Goal: Transaction & Acquisition: Book appointment/travel/reservation

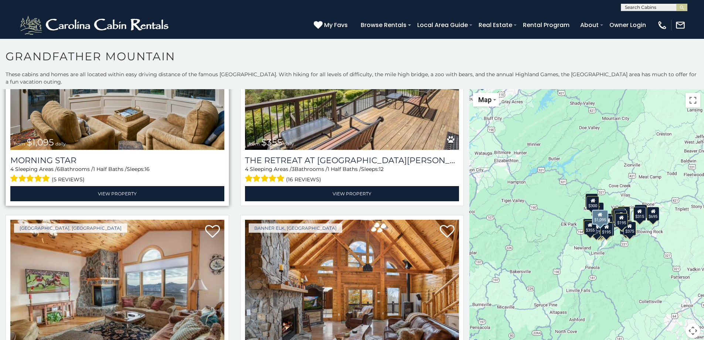
scroll to position [185, 0]
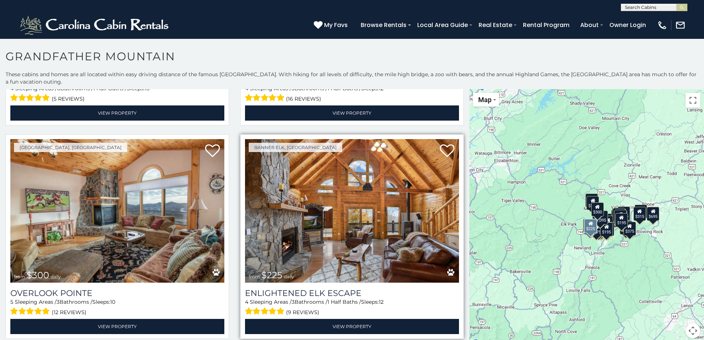
click at [344, 216] on img at bounding box center [352, 210] width 214 height 143
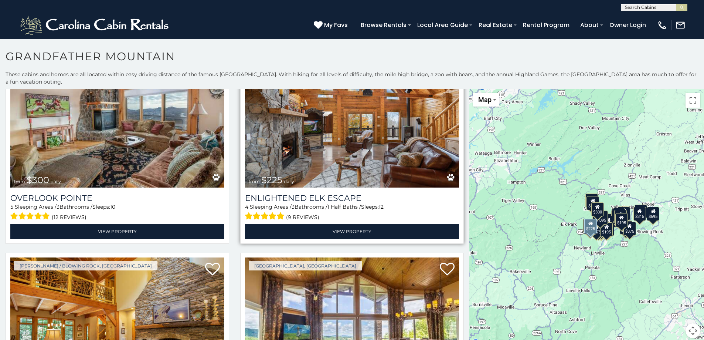
scroll to position [296, 0]
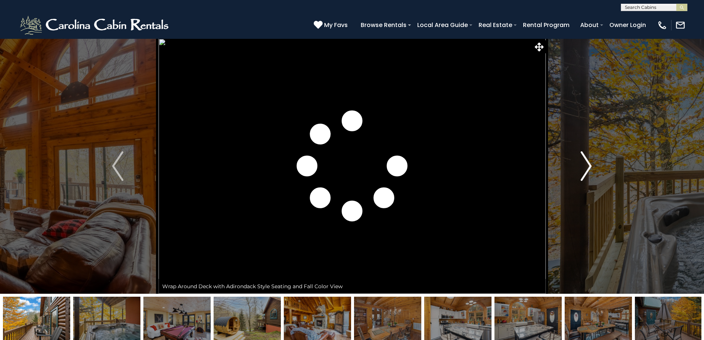
click at [585, 165] on img "Next" at bounding box center [585, 166] width 11 height 30
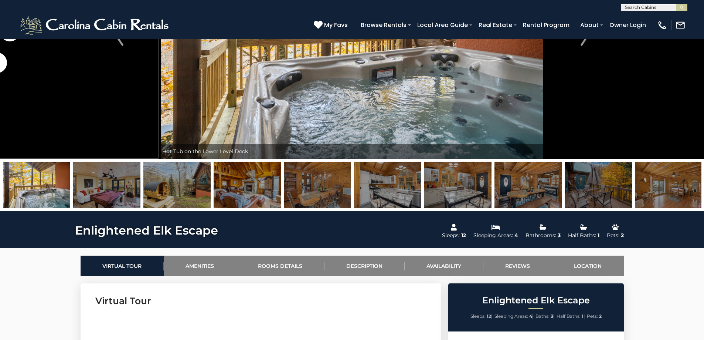
scroll to position [148, 0]
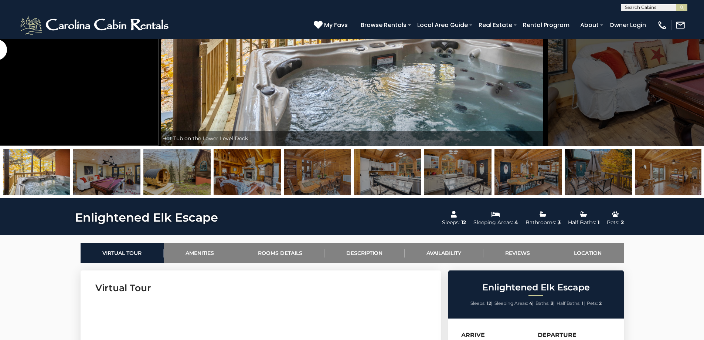
click at [115, 178] on img at bounding box center [106, 172] width 67 height 46
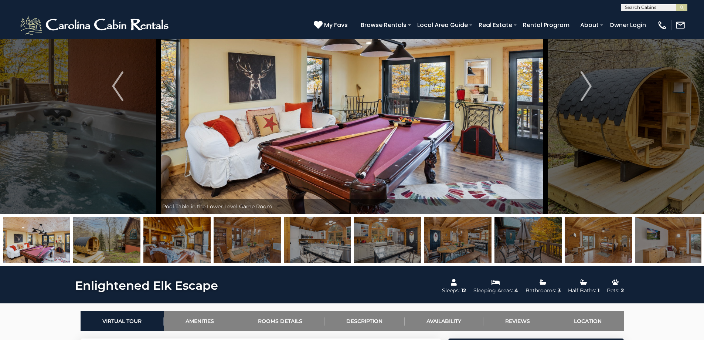
scroll to position [74, 0]
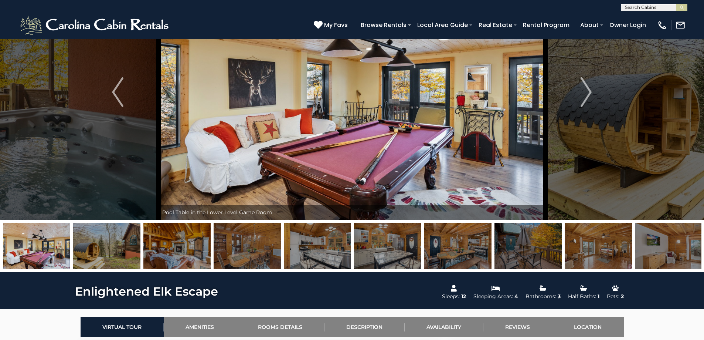
click at [359, 236] on img at bounding box center [387, 245] width 67 height 46
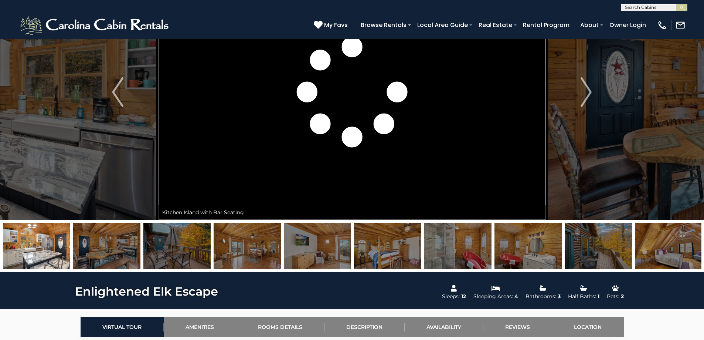
click at [389, 235] on img at bounding box center [387, 245] width 67 height 46
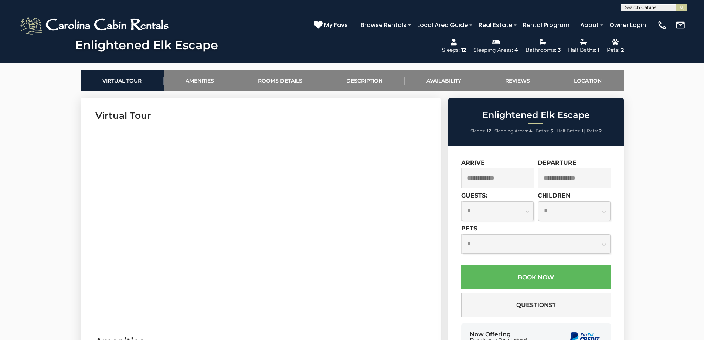
scroll to position [443, 0]
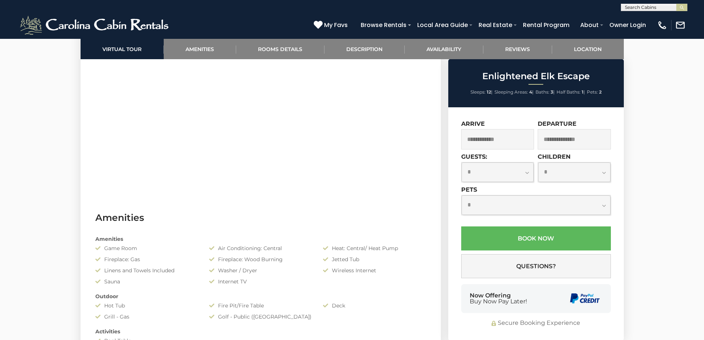
click at [521, 137] on input "text" at bounding box center [497, 139] width 73 height 20
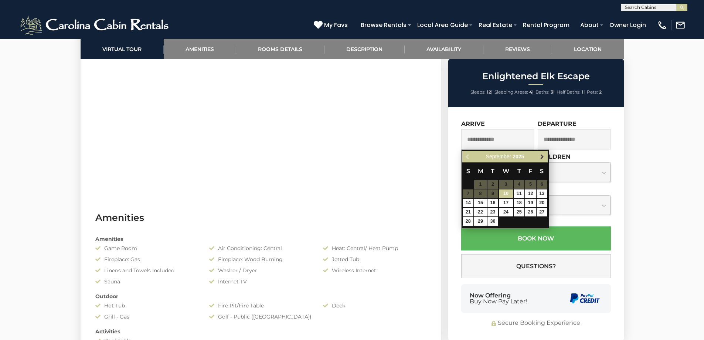
click at [542, 154] on span "Next" at bounding box center [542, 157] width 6 height 6
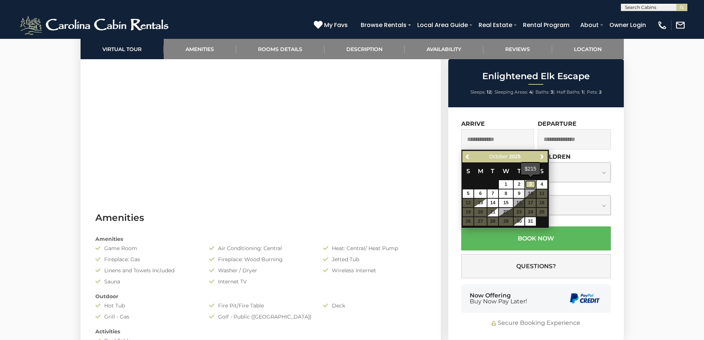
click at [531, 186] on link "3" at bounding box center [530, 184] width 11 height 8
type input "**********"
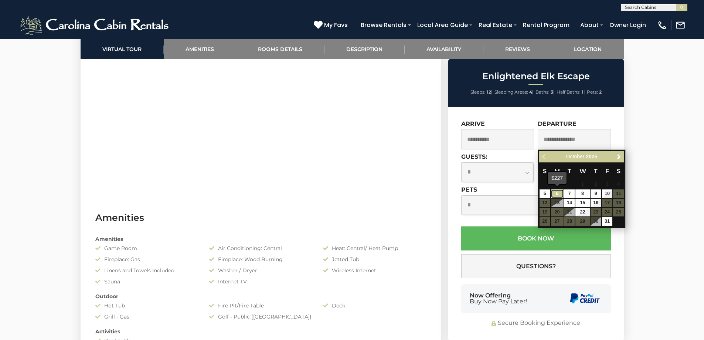
click at [557, 192] on link "6" at bounding box center [557, 193] width 13 height 8
type input "**********"
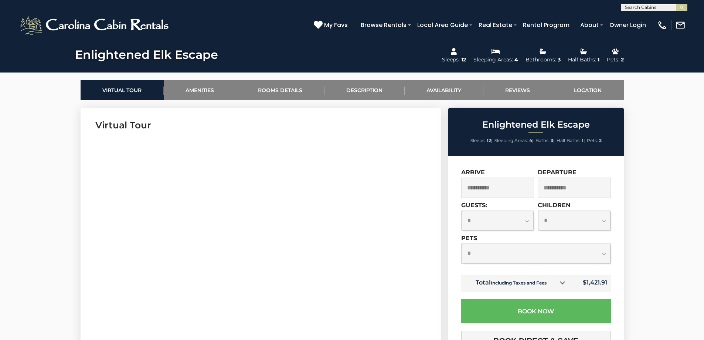
scroll to position [406, 0]
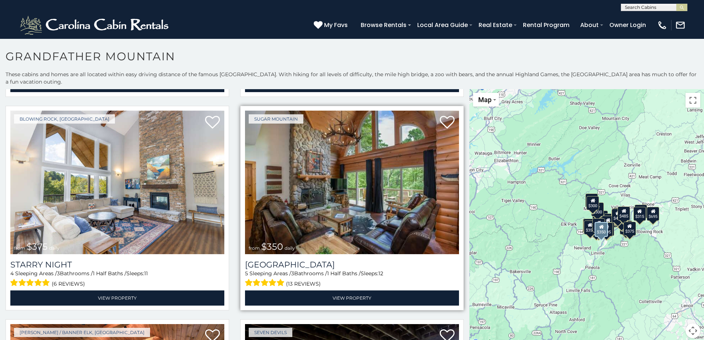
scroll to position [1071, 0]
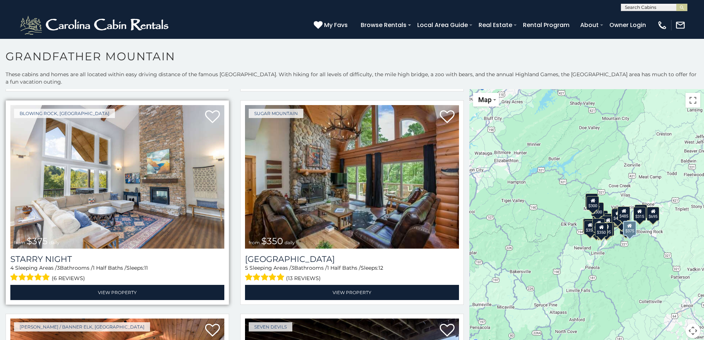
click at [117, 193] on img at bounding box center [117, 176] width 214 height 143
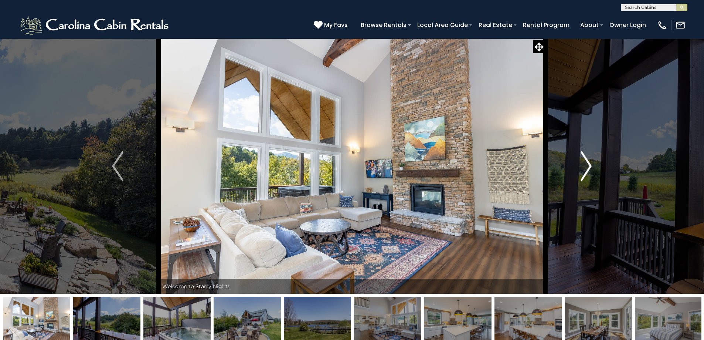
click at [588, 168] on img "Next" at bounding box center [585, 166] width 11 height 30
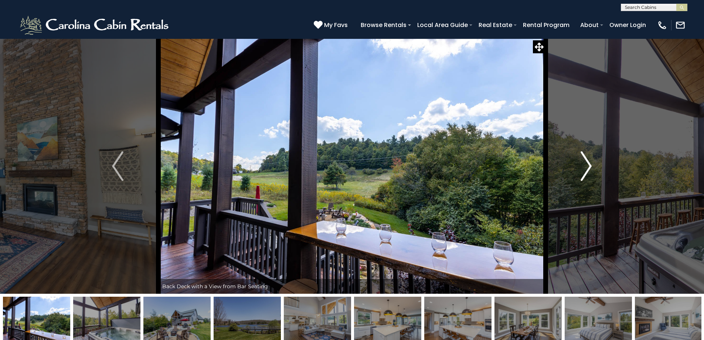
click at [588, 168] on img "Next" at bounding box center [585, 166] width 11 height 30
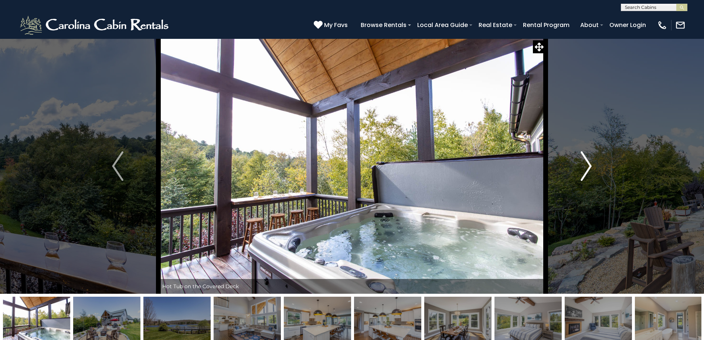
click at [588, 168] on img "Next" at bounding box center [585, 166] width 11 height 30
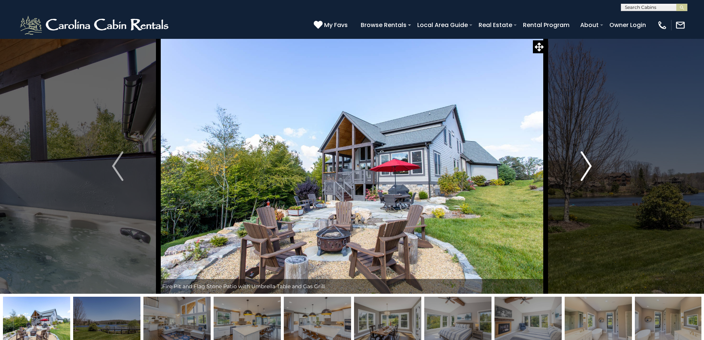
click at [588, 168] on img "Next" at bounding box center [585, 166] width 11 height 30
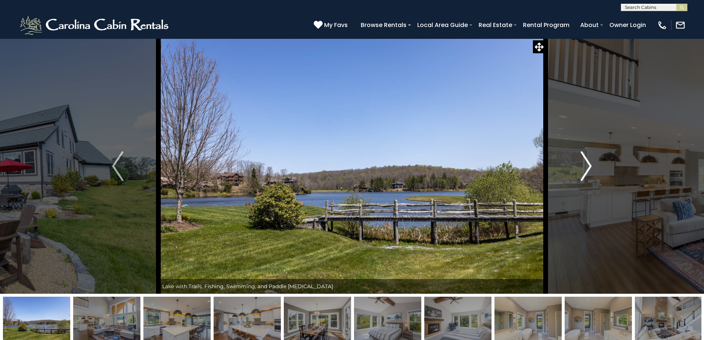
click at [588, 168] on img "Next" at bounding box center [585, 166] width 11 height 30
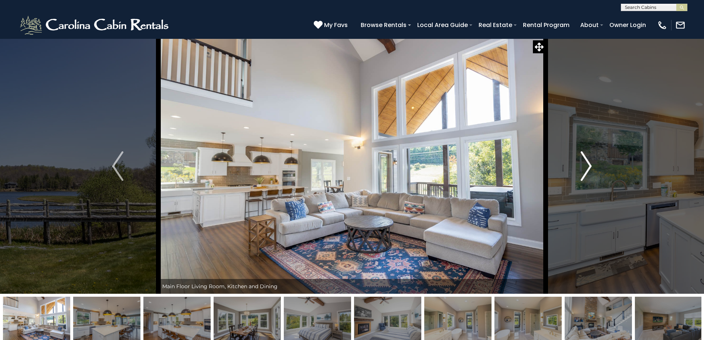
click at [588, 168] on img "Next" at bounding box center [585, 166] width 11 height 30
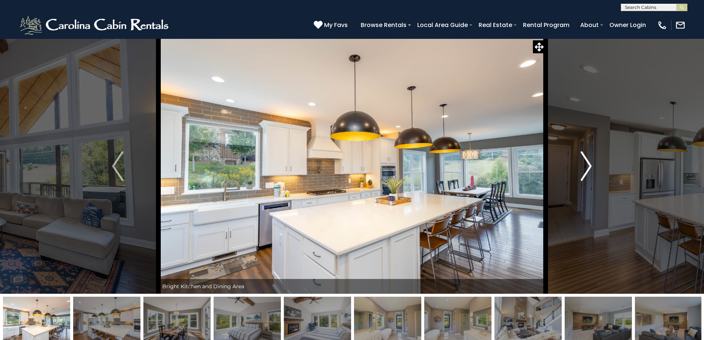
click at [588, 168] on img "Next" at bounding box center [585, 166] width 11 height 30
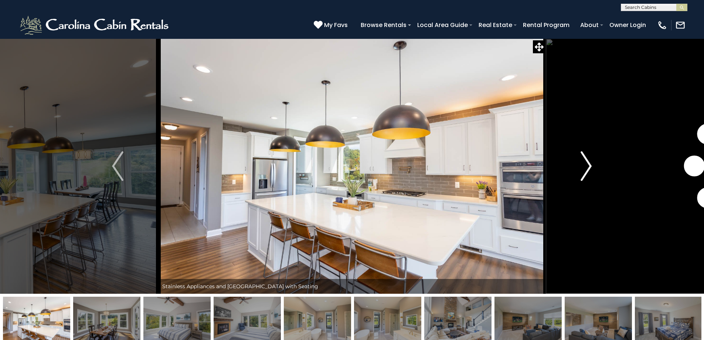
click at [588, 168] on img "Next" at bounding box center [585, 166] width 11 height 30
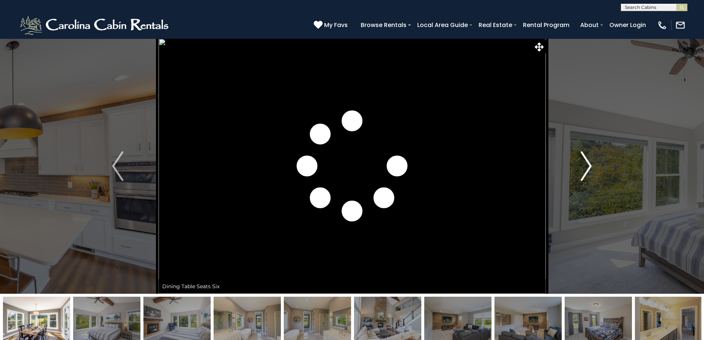
click at [588, 168] on img "Next" at bounding box center [585, 166] width 11 height 30
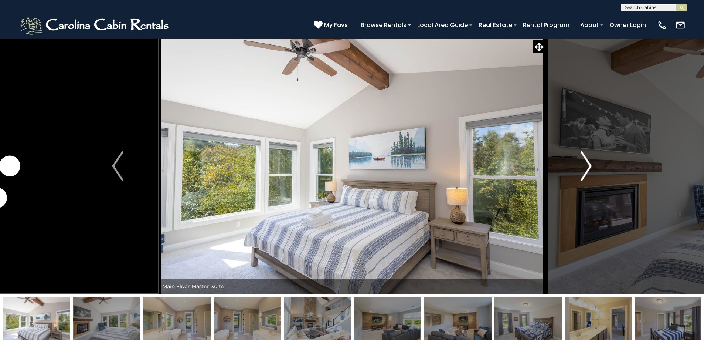
click at [588, 168] on img "Next" at bounding box center [585, 166] width 11 height 30
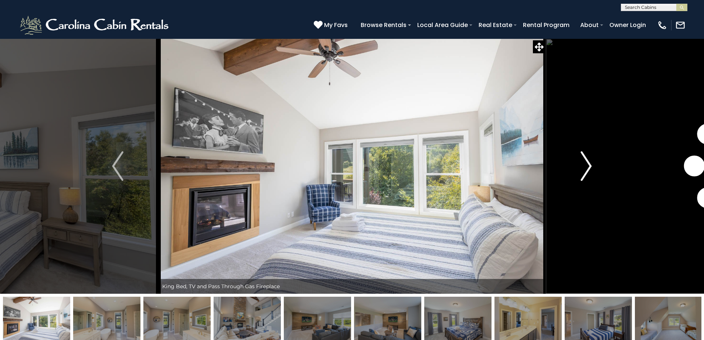
click at [588, 168] on img "Next" at bounding box center [585, 166] width 11 height 30
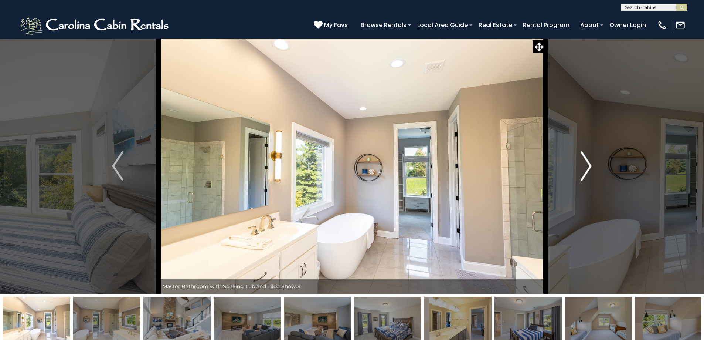
click at [588, 168] on img "Next" at bounding box center [585, 166] width 11 height 30
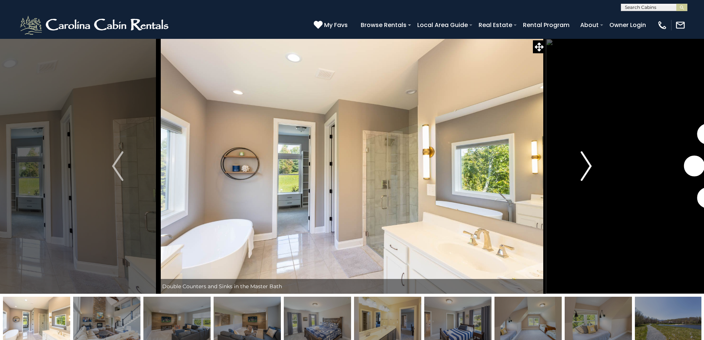
click at [588, 168] on img "Next" at bounding box center [585, 166] width 11 height 30
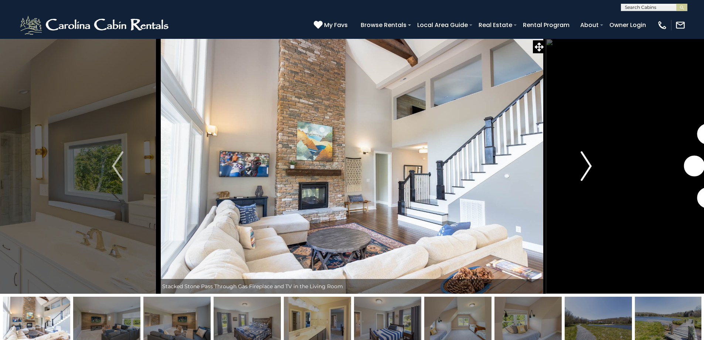
click at [588, 168] on img "Next" at bounding box center [585, 166] width 11 height 30
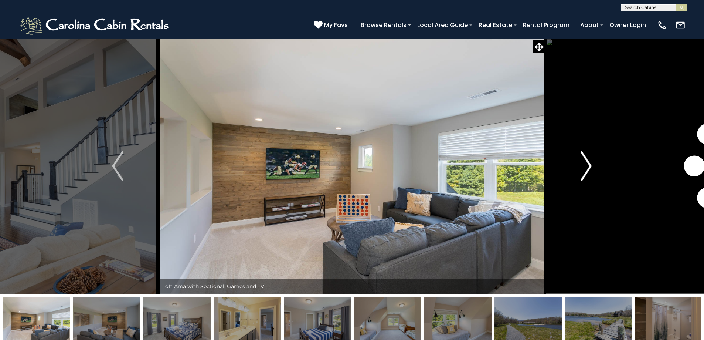
click at [588, 168] on img "Next" at bounding box center [585, 166] width 11 height 30
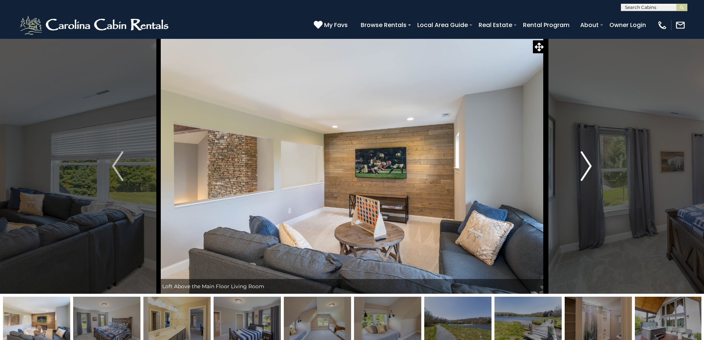
click at [588, 169] on img "Next" at bounding box center [585, 166] width 11 height 30
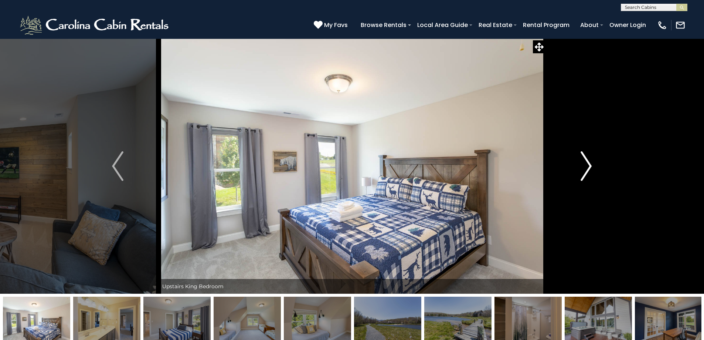
click at [588, 169] on img "Next" at bounding box center [585, 166] width 11 height 30
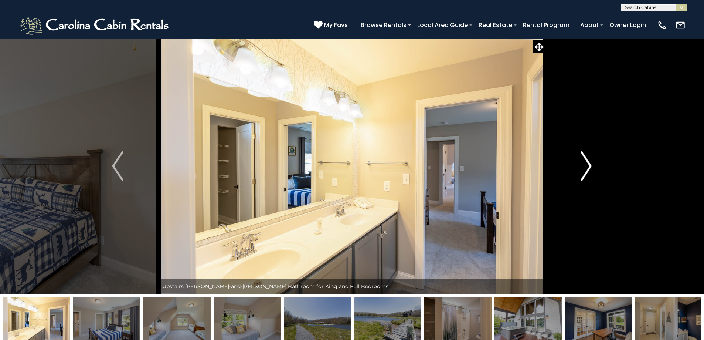
click at [588, 169] on img "Next" at bounding box center [585, 166] width 11 height 30
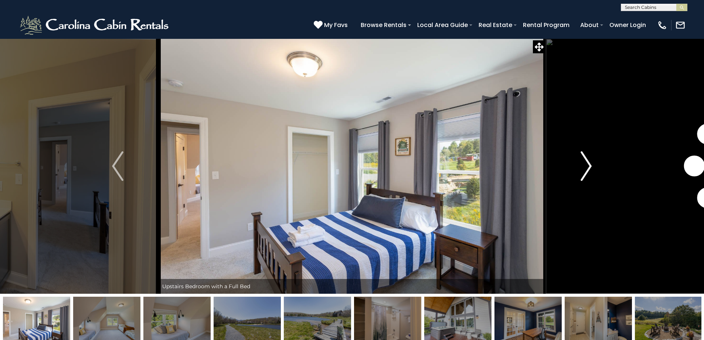
click at [588, 169] on img "Next" at bounding box center [585, 166] width 11 height 30
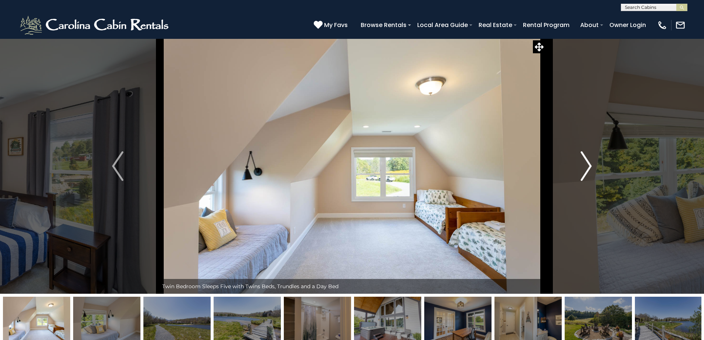
click at [588, 169] on img "Next" at bounding box center [585, 166] width 11 height 30
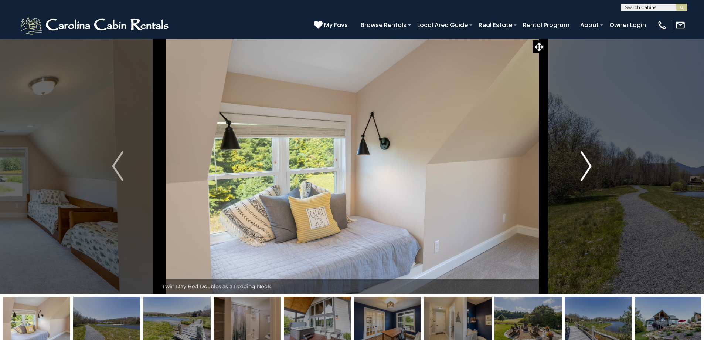
click at [588, 169] on img "Next" at bounding box center [585, 166] width 11 height 30
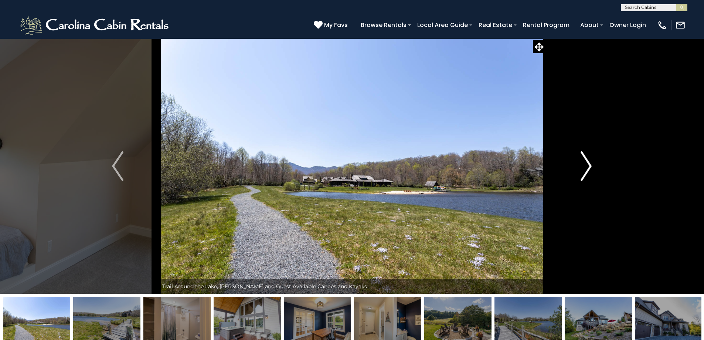
click at [588, 169] on img "Next" at bounding box center [585, 166] width 11 height 30
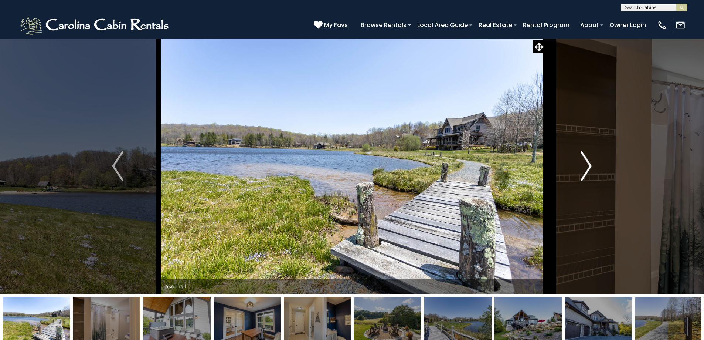
click at [588, 169] on img "Next" at bounding box center [585, 166] width 11 height 30
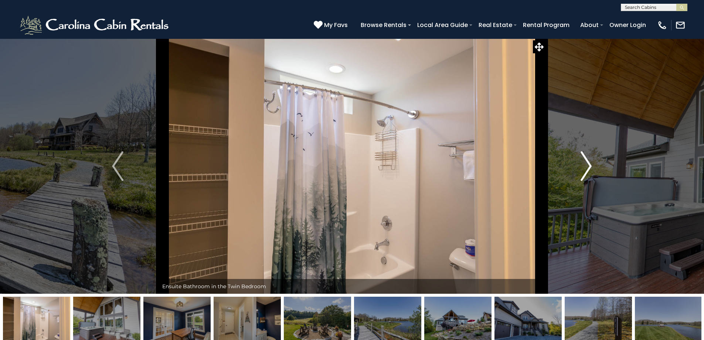
click at [588, 169] on img "Next" at bounding box center [585, 166] width 11 height 30
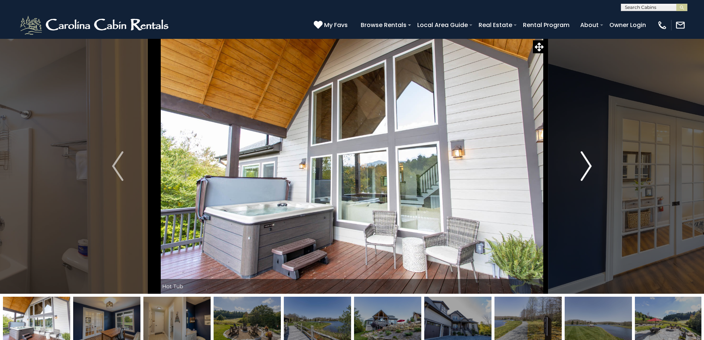
click at [588, 169] on img "Next" at bounding box center [585, 166] width 11 height 30
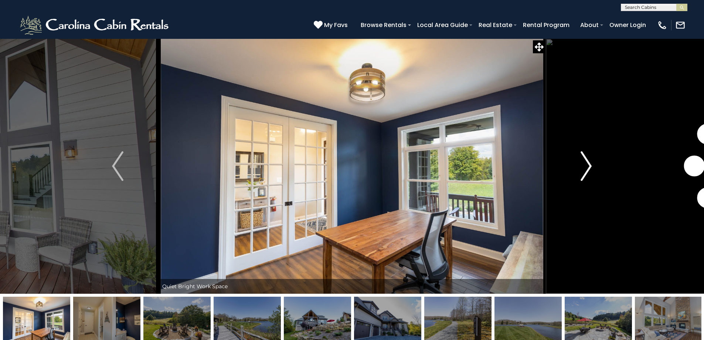
click at [588, 169] on img "Next" at bounding box center [585, 166] width 11 height 30
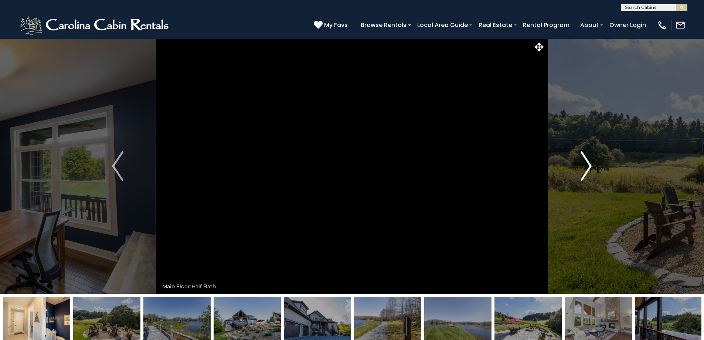
click at [588, 169] on img "Next" at bounding box center [585, 166] width 11 height 30
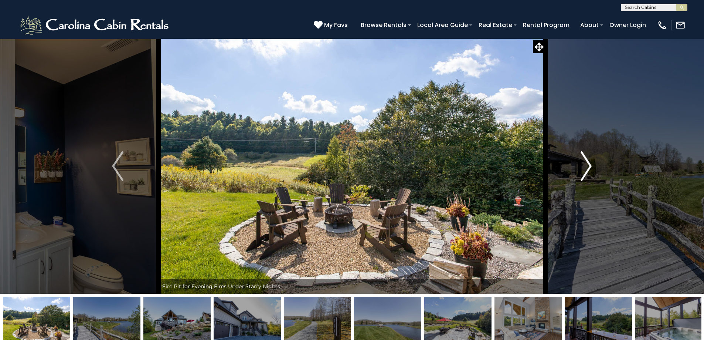
click at [588, 169] on img "Next" at bounding box center [585, 166] width 11 height 30
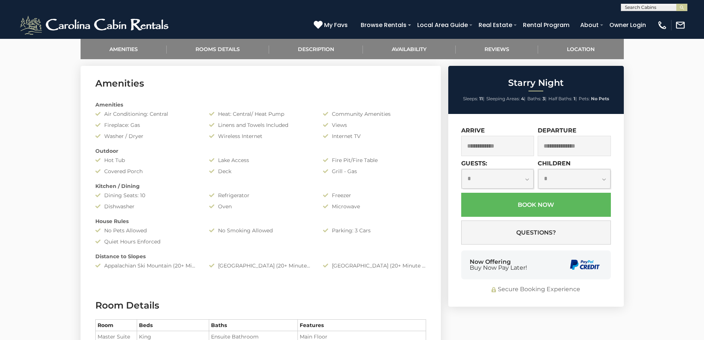
scroll to position [369, 0]
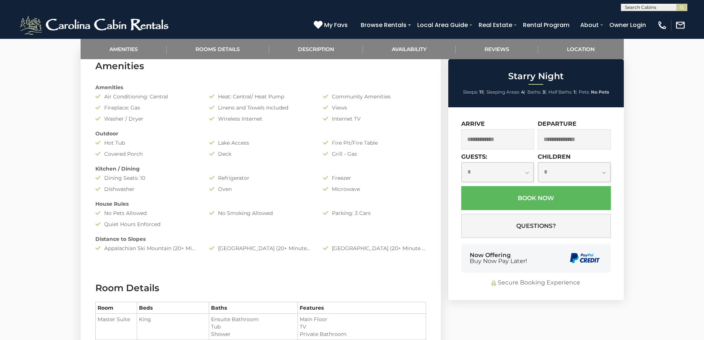
click at [485, 133] on input "text" at bounding box center [497, 139] width 73 height 20
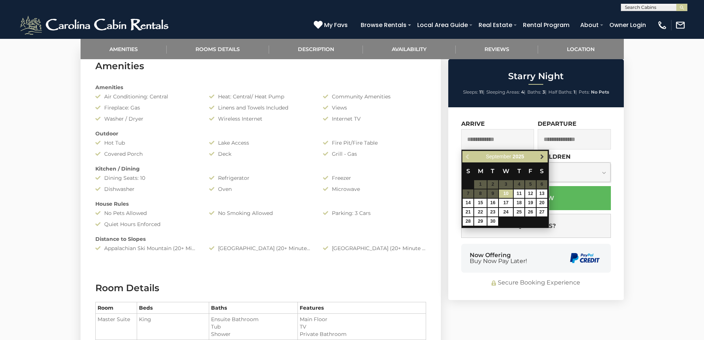
click at [544, 154] on span "Next" at bounding box center [542, 157] width 6 height 6
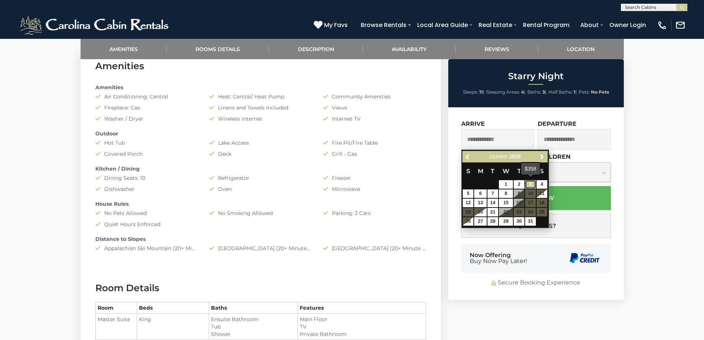
click at [530, 184] on link "3" at bounding box center [530, 184] width 11 height 8
type input "**********"
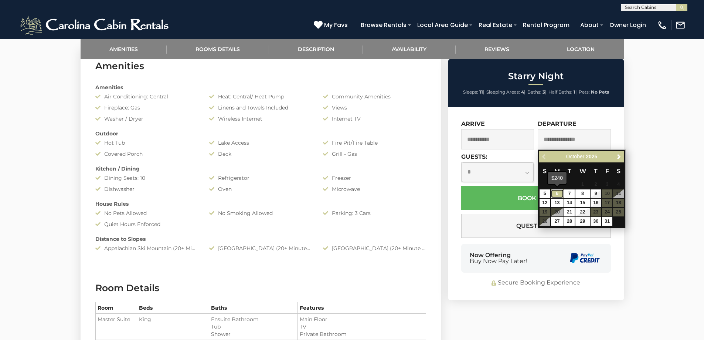
click at [555, 191] on link "6" at bounding box center [557, 193] width 13 height 8
type input "**********"
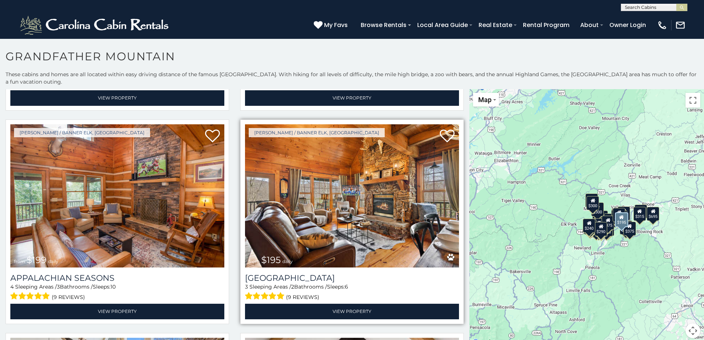
scroll to position [2586, 0]
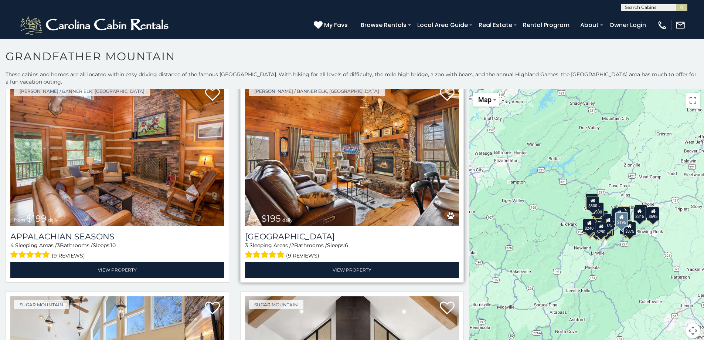
click at [359, 158] on img at bounding box center [352, 154] width 214 height 143
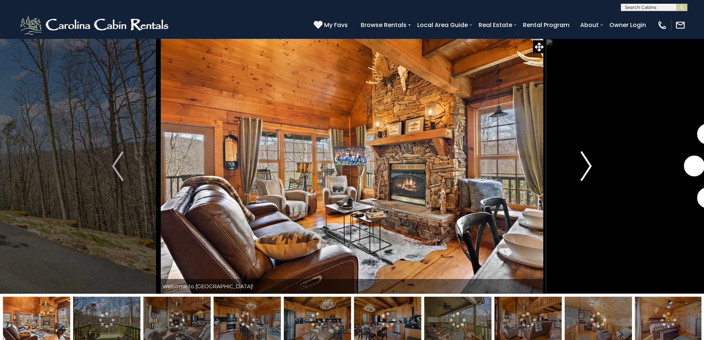
click at [579, 175] on button "Next" at bounding box center [585, 165] width 81 height 255
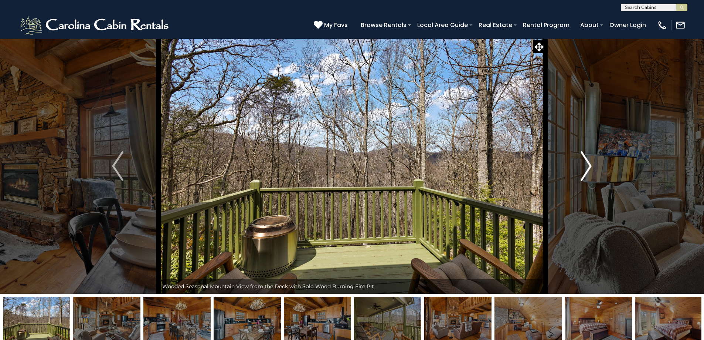
click at [586, 173] on img "Next" at bounding box center [585, 166] width 11 height 30
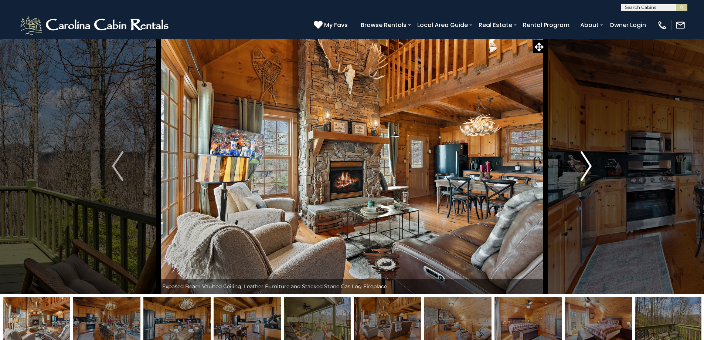
click at [586, 173] on img "Next" at bounding box center [585, 166] width 11 height 30
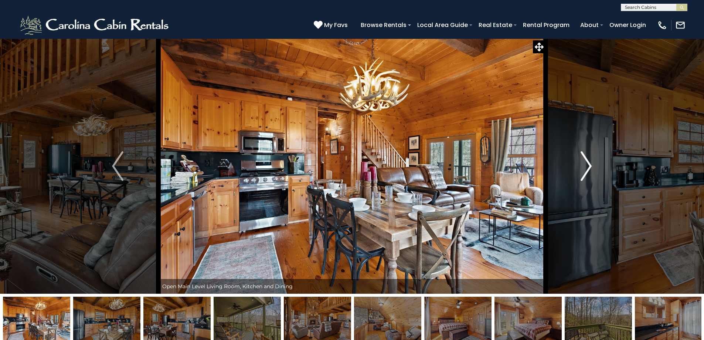
click at [586, 173] on img "Next" at bounding box center [585, 166] width 11 height 30
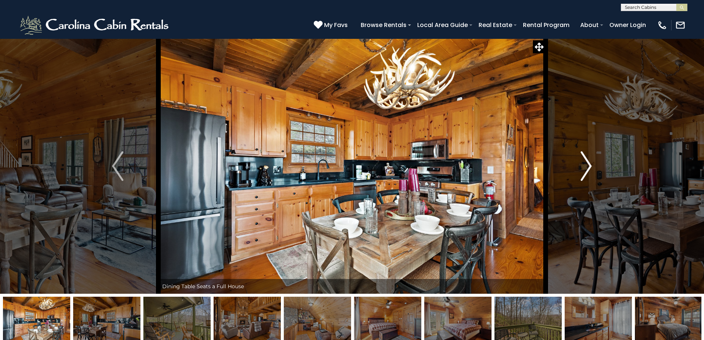
click at [591, 166] on img "Next" at bounding box center [585, 166] width 11 height 30
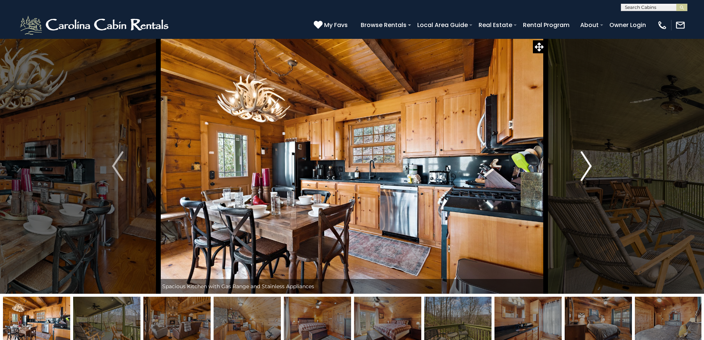
click at [591, 166] on img "Next" at bounding box center [585, 166] width 11 height 30
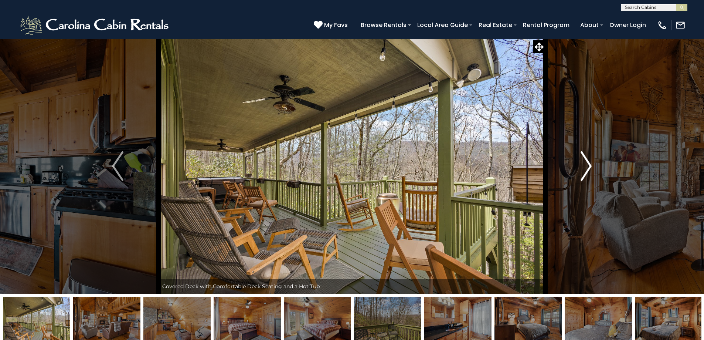
click at [591, 166] on img "Next" at bounding box center [585, 166] width 11 height 30
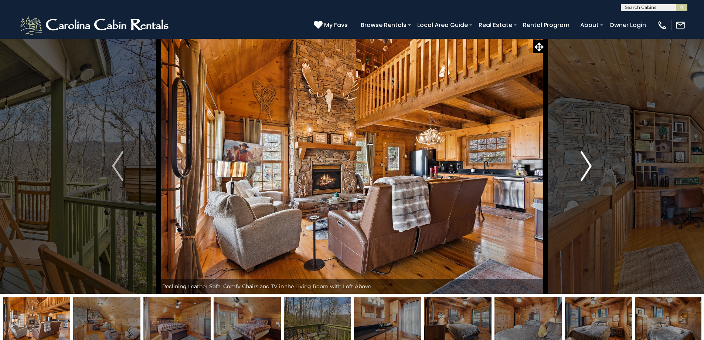
click at [591, 166] on img "Next" at bounding box center [585, 166] width 11 height 30
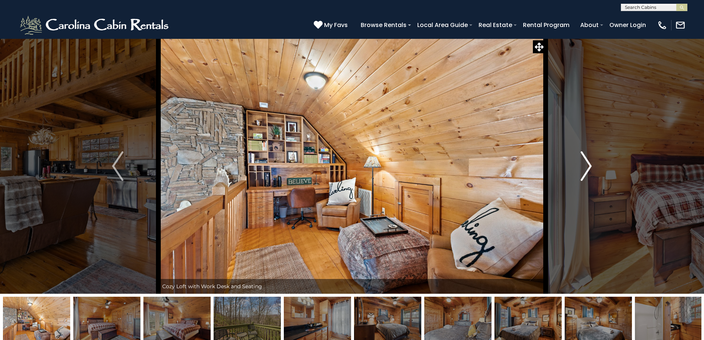
click at [591, 166] on img "Next" at bounding box center [585, 166] width 11 height 30
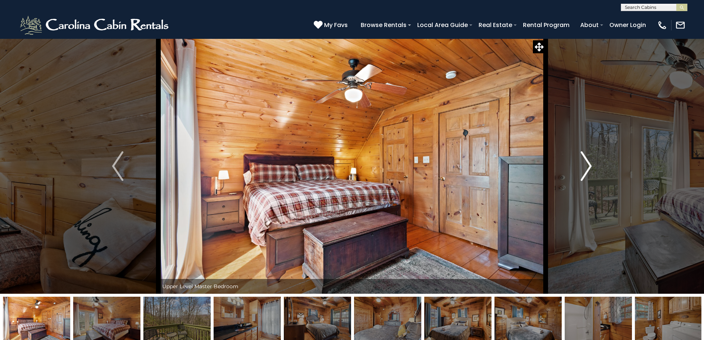
click at [591, 166] on img "Next" at bounding box center [585, 166] width 11 height 30
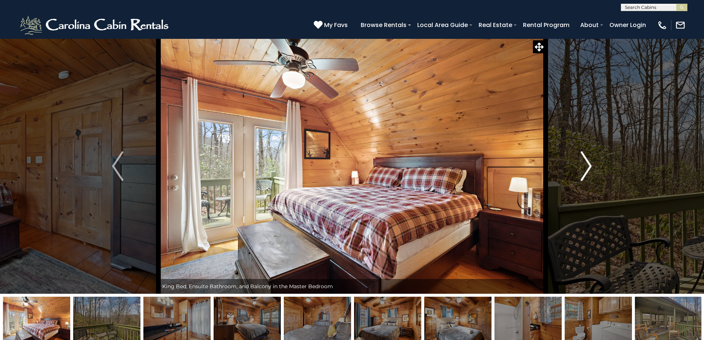
click at [591, 166] on img "Next" at bounding box center [585, 166] width 11 height 30
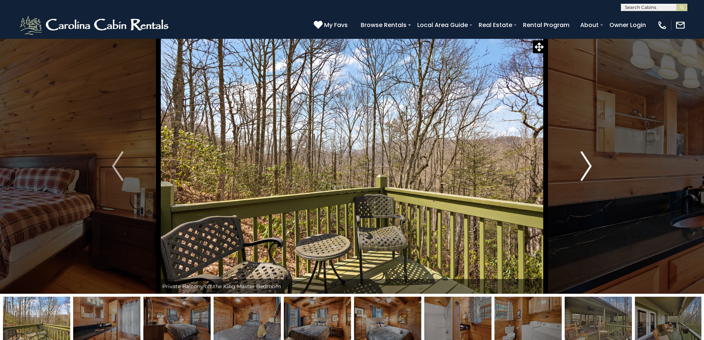
click at [591, 166] on img "Next" at bounding box center [585, 166] width 11 height 30
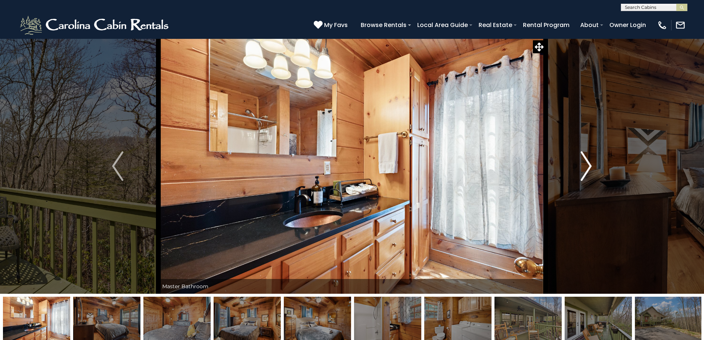
click at [591, 166] on img "Next" at bounding box center [585, 166] width 11 height 30
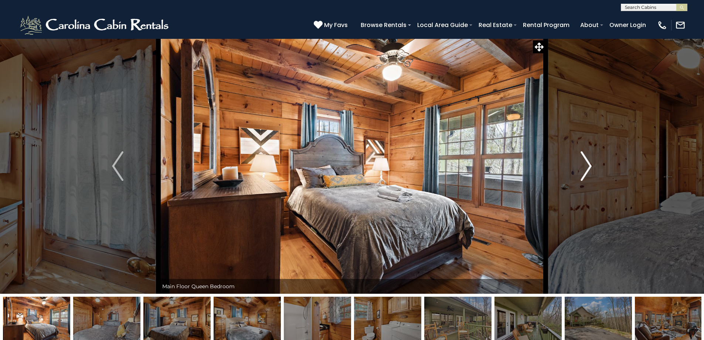
click at [591, 166] on img "Next" at bounding box center [585, 166] width 11 height 30
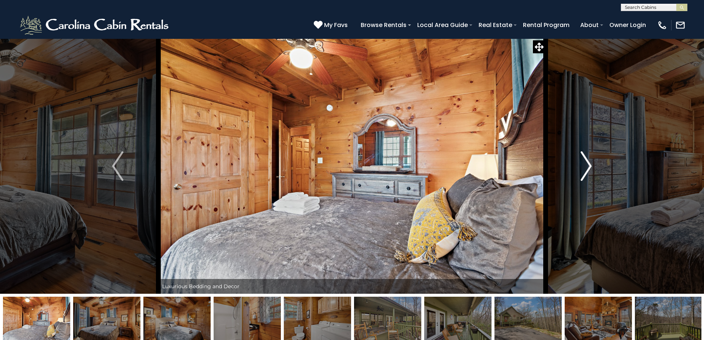
click at [591, 166] on img "Next" at bounding box center [585, 166] width 11 height 30
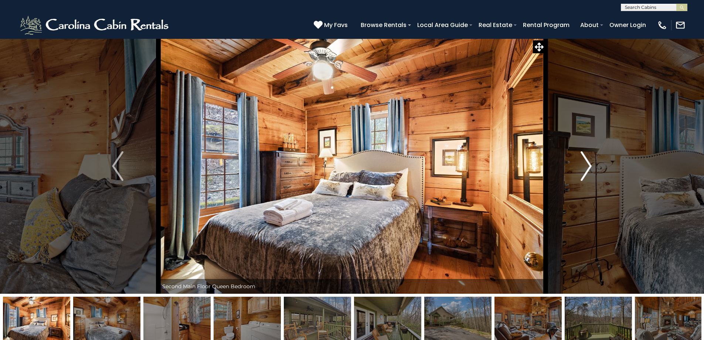
click at [591, 166] on img "Next" at bounding box center [585, 166] width 11 height 30
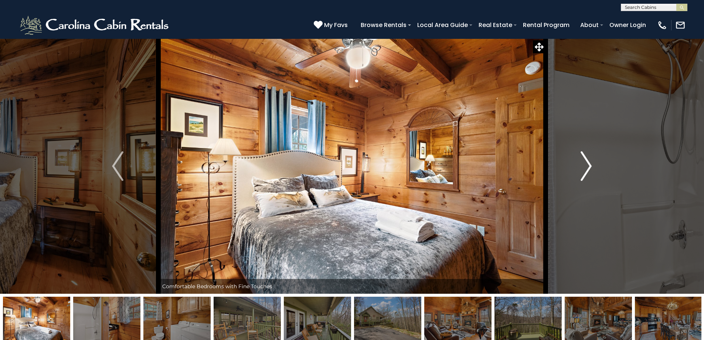
click at [591, 166] on img "Next" at bounding box center [585, 166] width 11 height 30
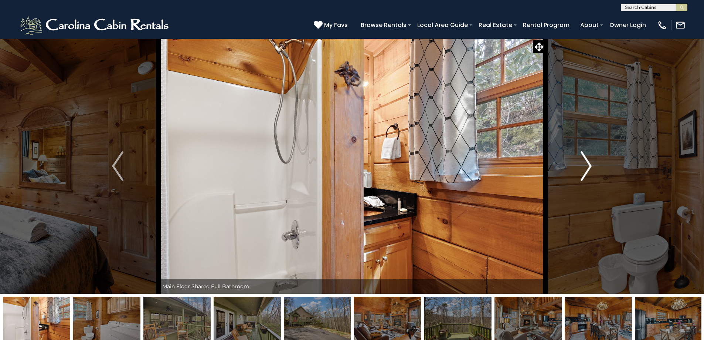
click at [591, 166] on img "Next" at bounding box center [585, 166] width 11 height 30
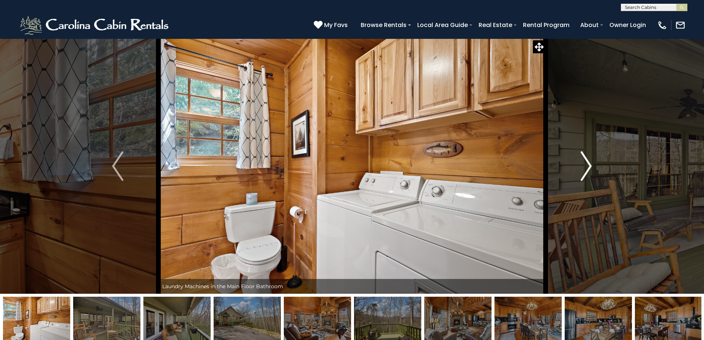
click at [591, 166] on img "Next" at bounding box center [585, 166] width 11 height 30
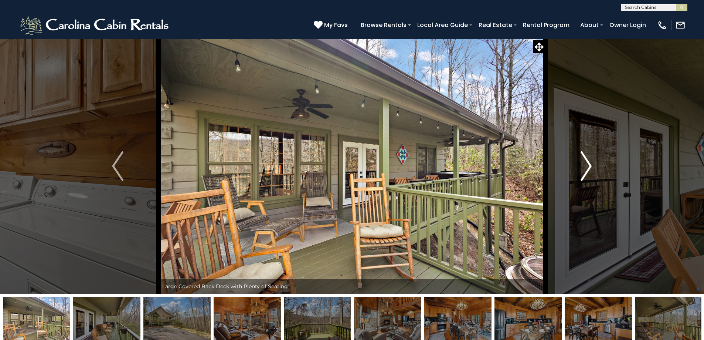
click at [591, 166] on img "Next" at bounding box center [585, 166] width 11 height 30
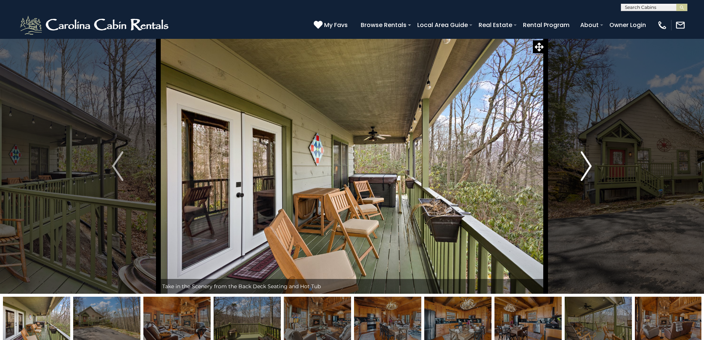
click at [591, 166] on img "Next" at bounding box center [585, 166] width 11 height 30
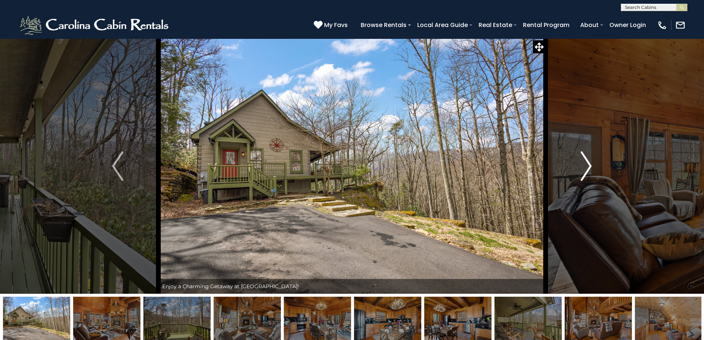
click at [591, 166] on img "Next" at bounding box center [585, 166] width 11 height 30
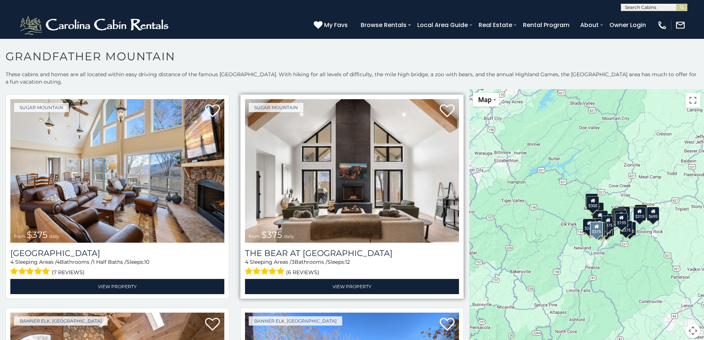
scroll to position [2808, 0]
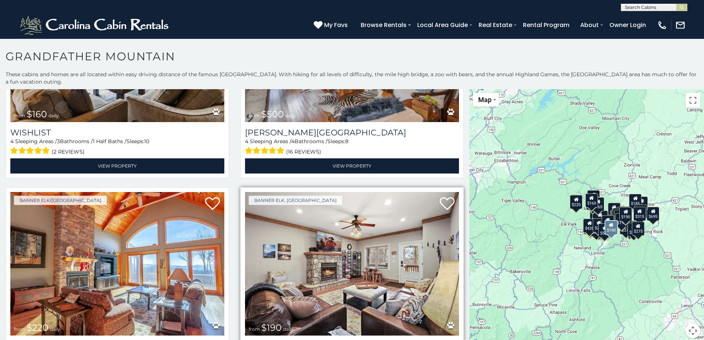
scroll to position [4212, 0]
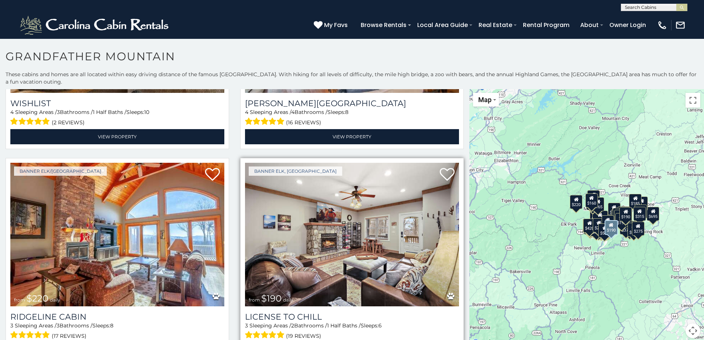
click at [318, 241] on img at bounding box center [352, 234] width 214 height 143
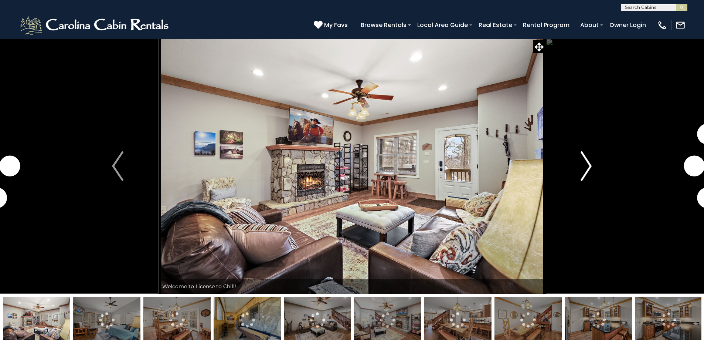
click at [587, 172] on img "Next" at bounding box center [585, 166] width 11 height 30
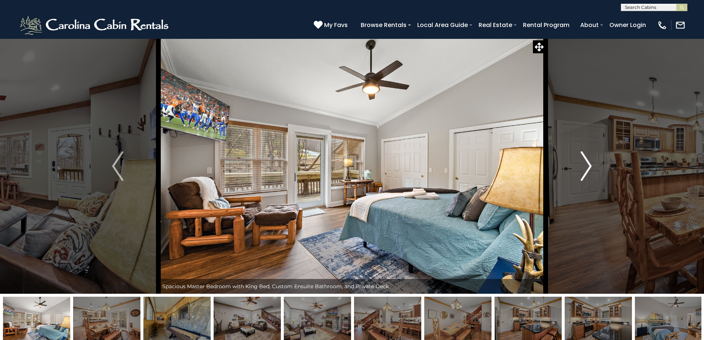
click at [586, 172] on img "Next" at bounding box center [585, 166] width 11 height 30
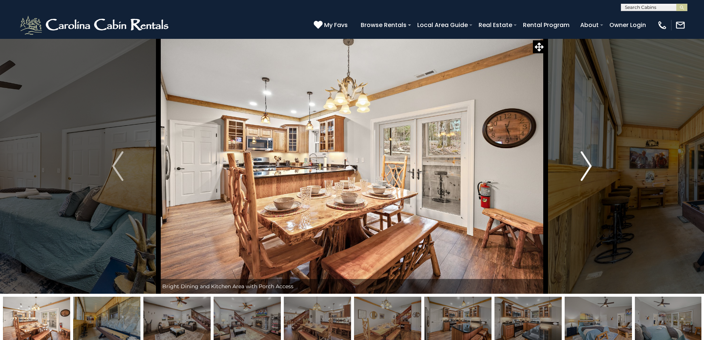
click at [586, 172] on img "Next" at bounding box center [585, 166] width 11 height 30
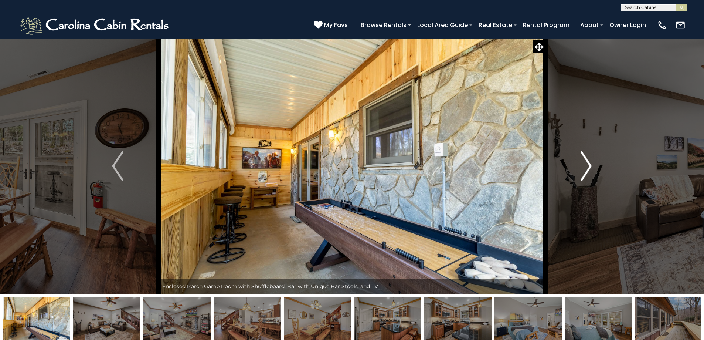
click at [586, 172] on img "Next" at bounding box center [585, 166] width 11 height 30
